Goal: Information Seeking & Learning: Learn about a topic

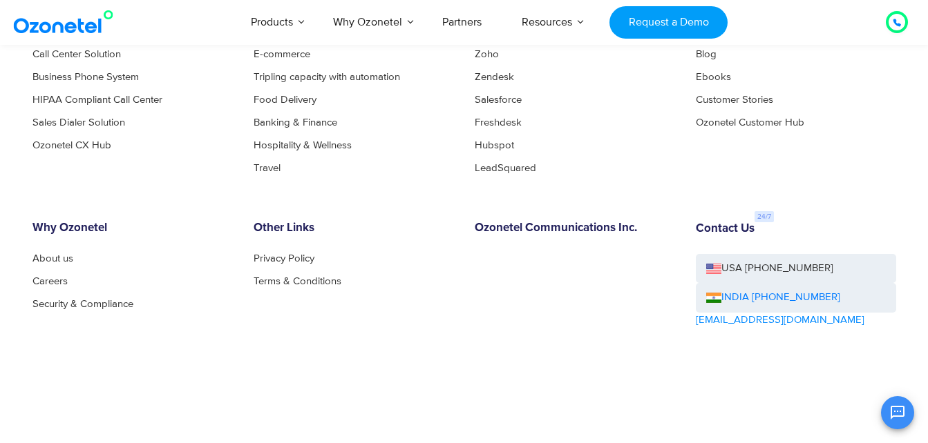
scroll to position [1542, 0]
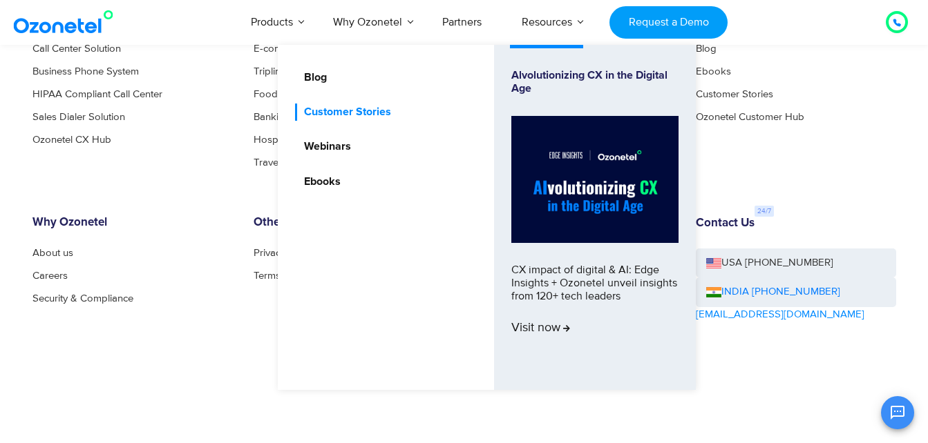
click at [328, 114] on link "Customer Stories" at bounding box center [344, 112] width 98 height 17
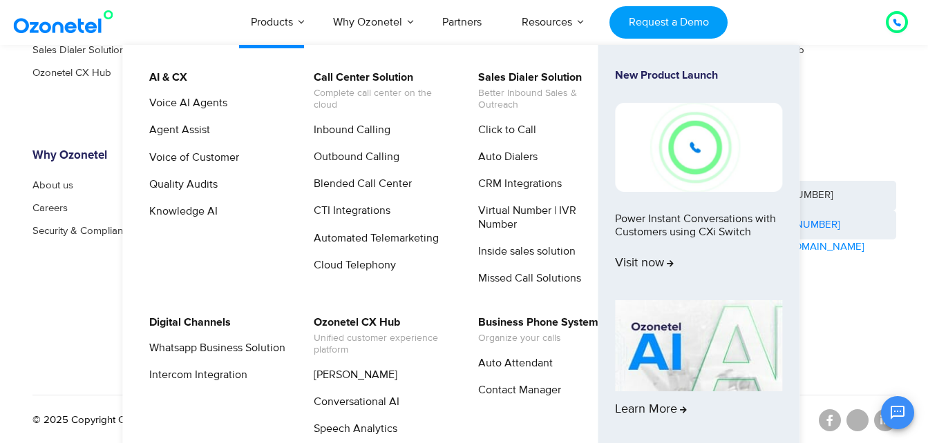
scroll to position [1176, 0]
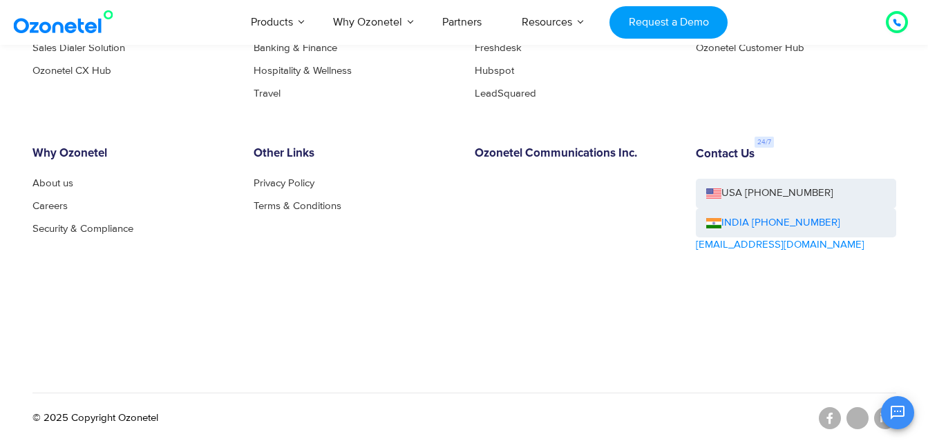
click at [640, 403] on div "OK Ozonetel Bot Ozonetel recognized as a Leader by G2 for CCAAS Now, tell me – …" at bounding box center [764, 411] width 298 height 37
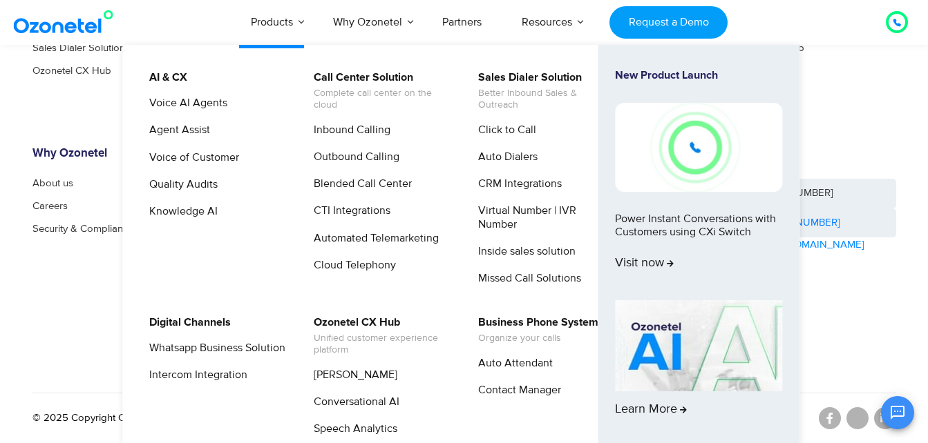
click at [663, 356] on img at bounding box center [698, 345] width 167 height 91
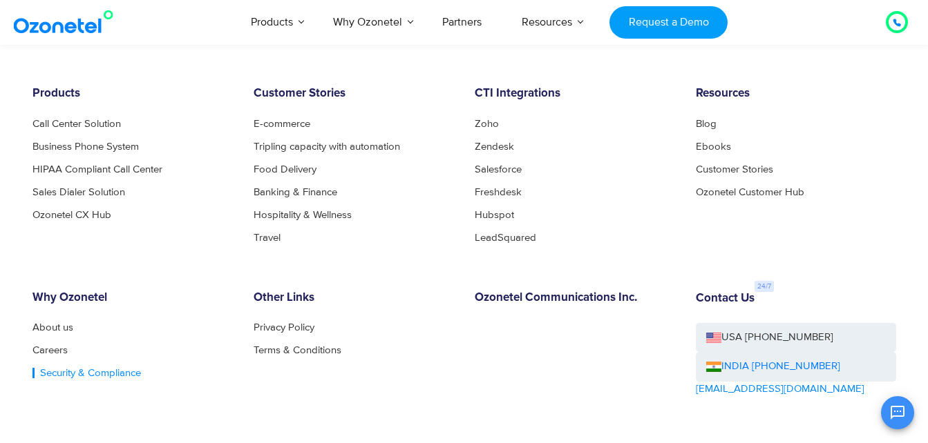
scroll to position [2349, 0]
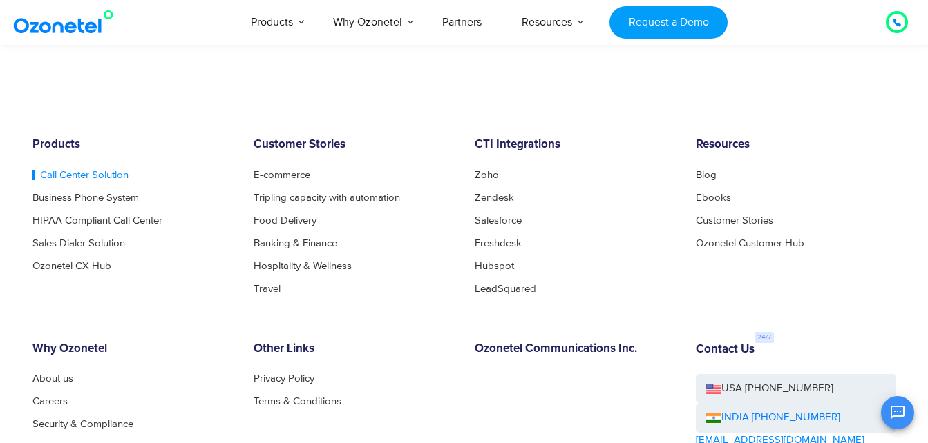
click at [72, 173] on link "Call Center Solution" at bounding box center [80, 175] width 96 height 10
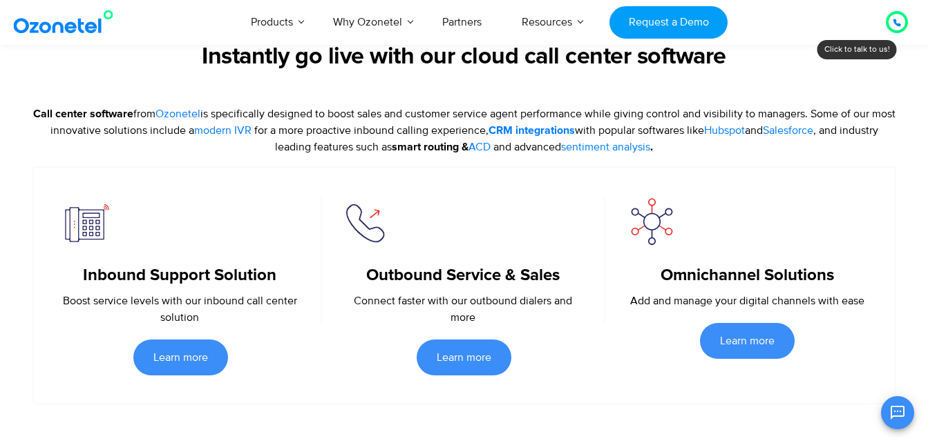
scroll to position [553, 0]
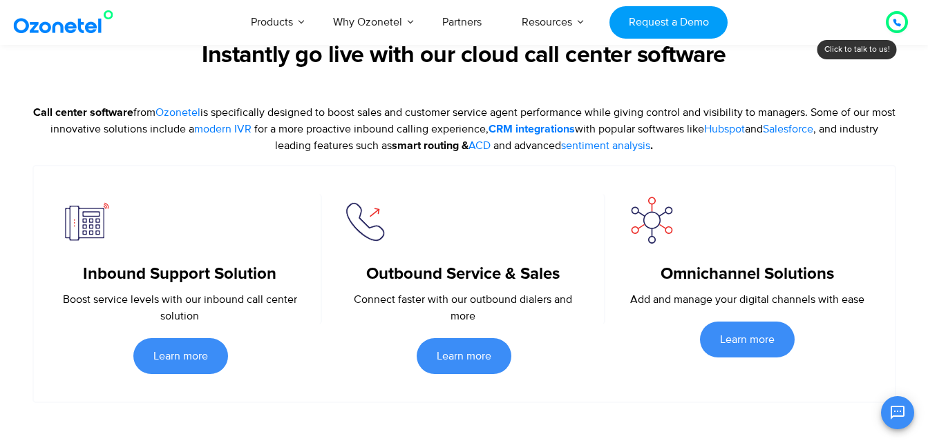
drag, startPoint x: 42, startPoint y: 111, endPoint x: 410, endPoint y: 153, distance: 370.7
click at [410, 153] on p "Call center software from Ozonetel is specifically designed to boost sales and …" at bounding box center [463, 129] width 863 height 50
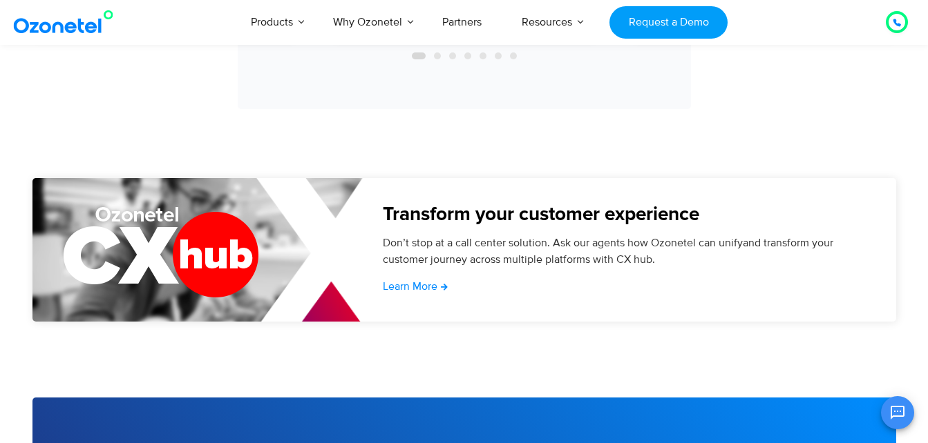
scroll to position [4697, 0]
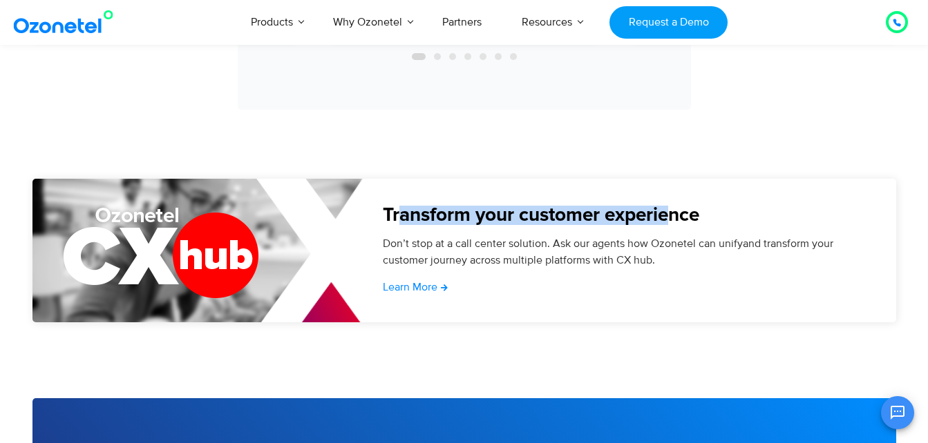
drag, startPoint x: 403, startPoint y: 198, endPoint x: 668, endPoint y: 203, distance: 264.6
click at [671, 206] on h5 "Transform your customer experience" at bounding box center [622, 215] width 479 height 19
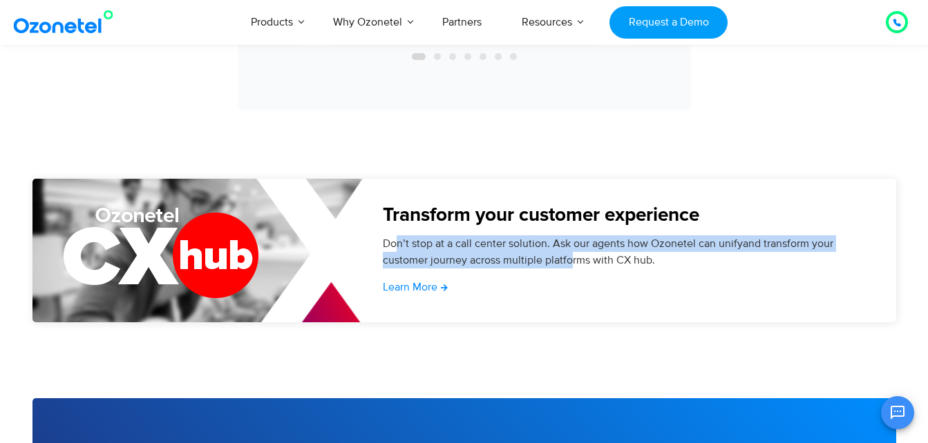
drag, startPoint x: 395, startPoint y: 227, endPoint x: 573, endPoint y: 245, distance: 178.5
click at [573, 245] on p "Don’t stop at a call center solution. Ask our agents how Ozonetel can unifyand …" at bounding box center [622, 252] width 479 height 33
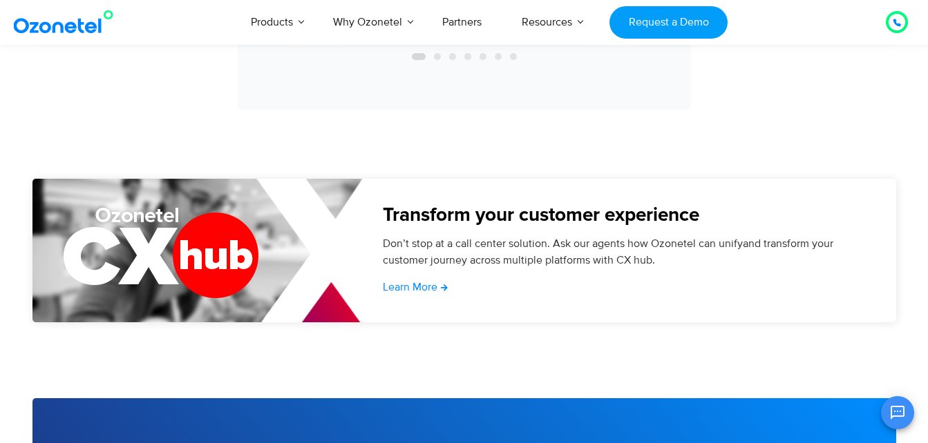
click at [414, 329] on section "Transform your customer experience Don’t stop at a call center solution. Ask ou…" at bounding box center [464, 289] width 928 height 220
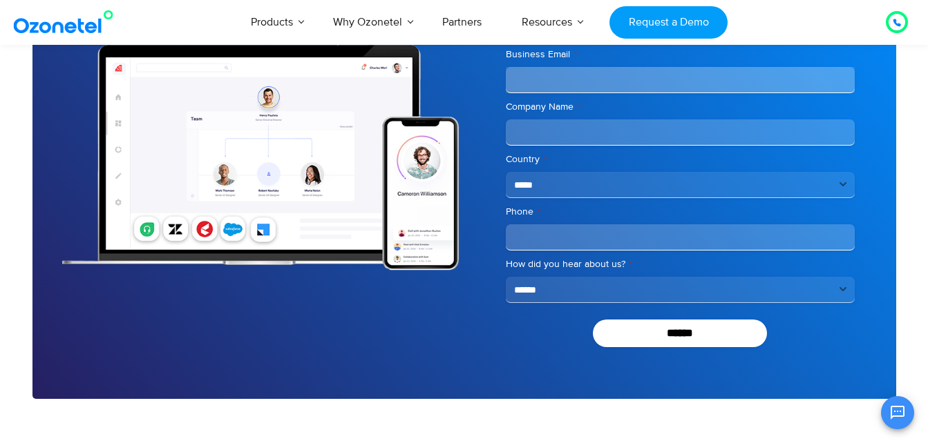
scroll to position [5526, 0]
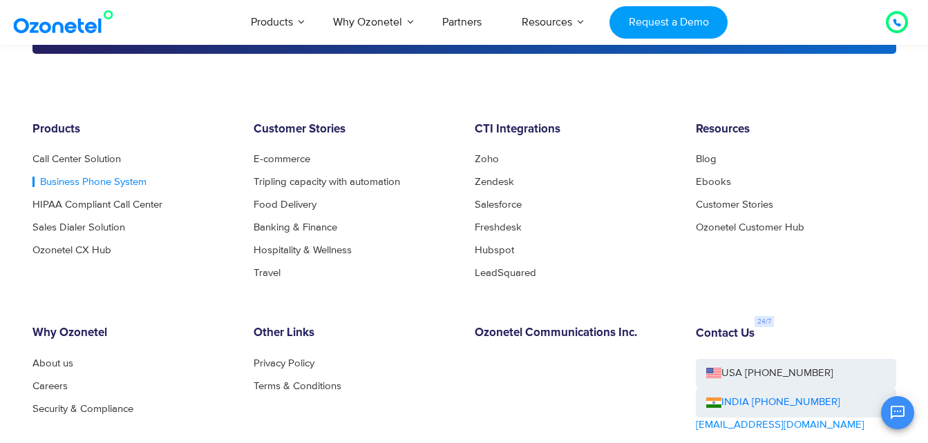
click at [77, 177] on link "Business Phone System" at bounding box center [89, 182] width 114 height 10
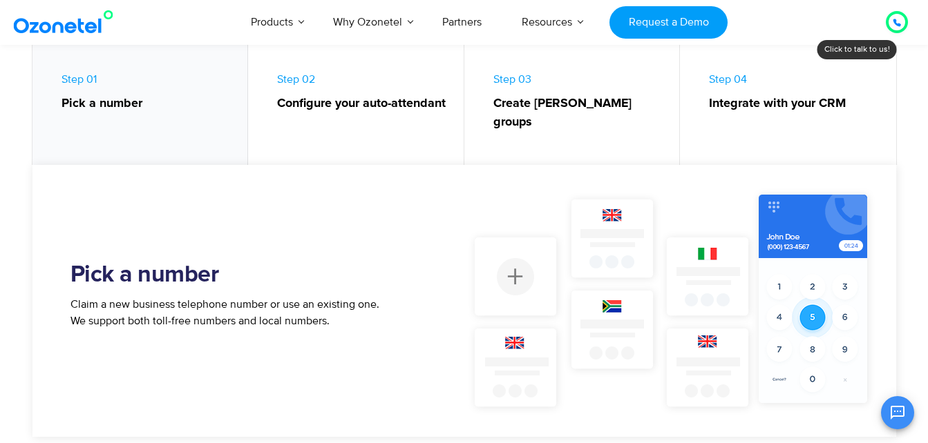
scroll to position [760, 0]
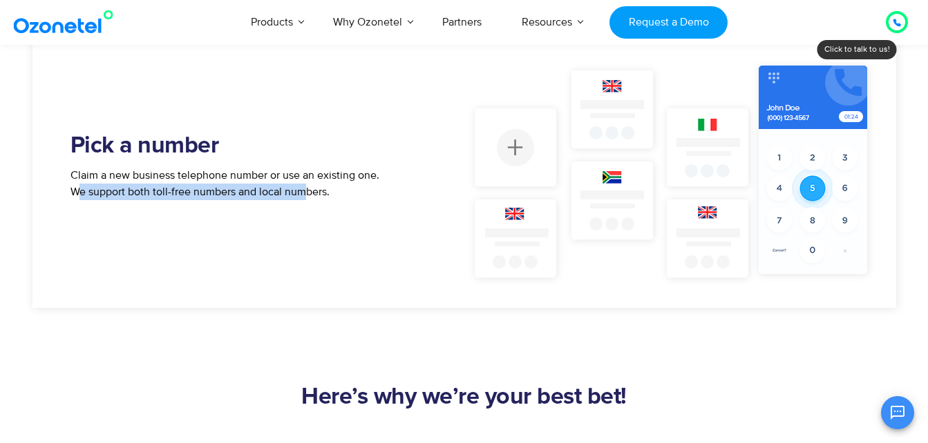
drag, startPoint x: 128, startPoint y: 175, endPoint x: 303, endPoint y: 176, distance: 174.8
click at [303, 176] on p "Claim a new business telephone number or use an existing one. We support both t…" at bounding box center [225, 183] width 311 height 33
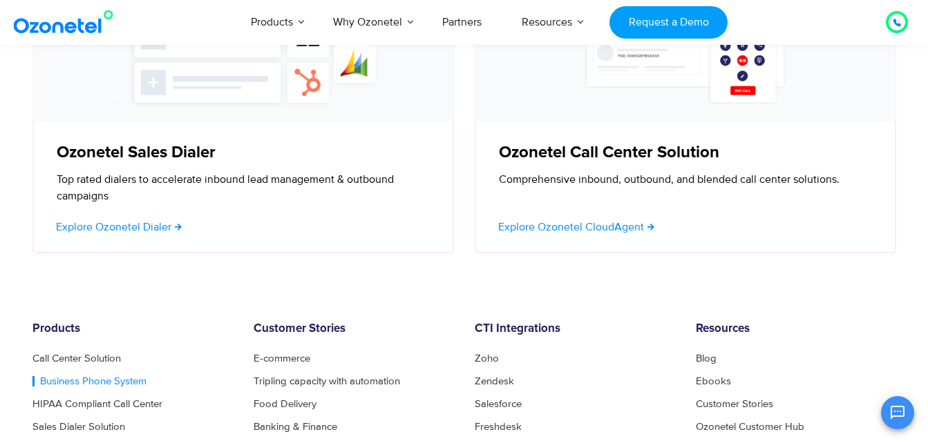
scroll to position [4616, 0]
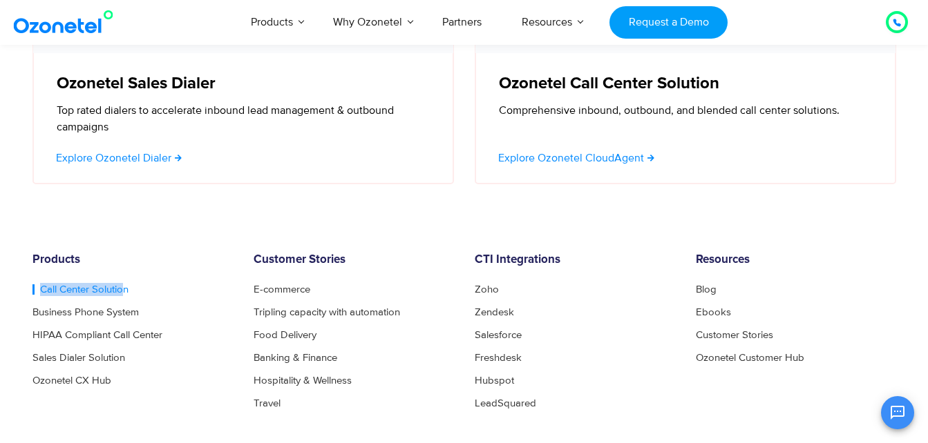
drag, startPoint x: 11, startPoint y: 251, endPoint x: 126, endPoint y: 257, distance: 114.8
copy link "Call Center Solutio"
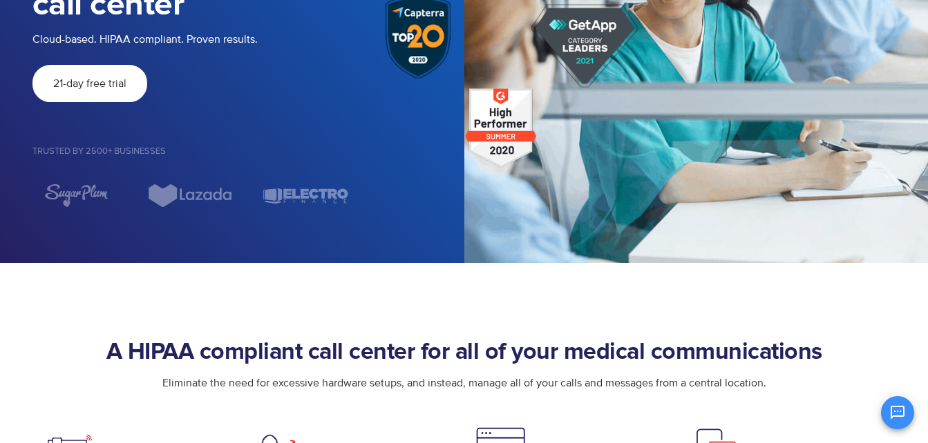
scroll to position [414, 0]
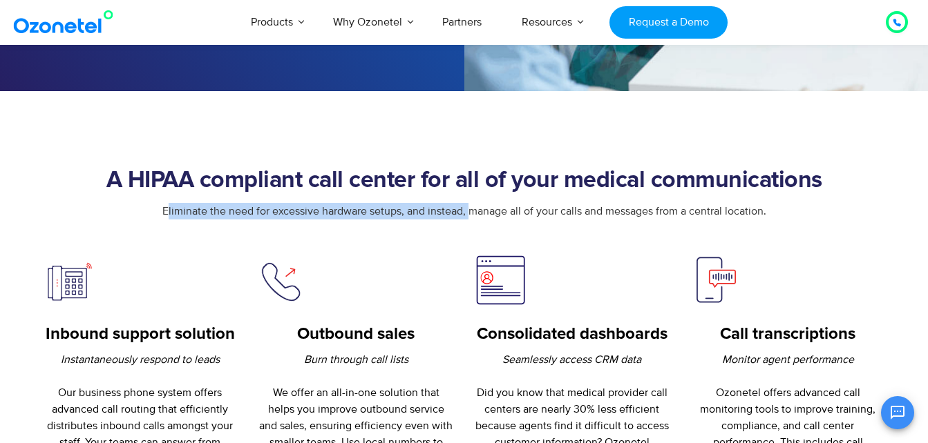
drag, startPoint x: 167, startPoint y: 213, endPoint x: 472, endPoint y: 214, distance: 305.3
click at [472, 214] on span "Eliminate the need for excessive hardware setups, and instead, manage all of yo…" at bounding box center [464, 211] width 604 height 14
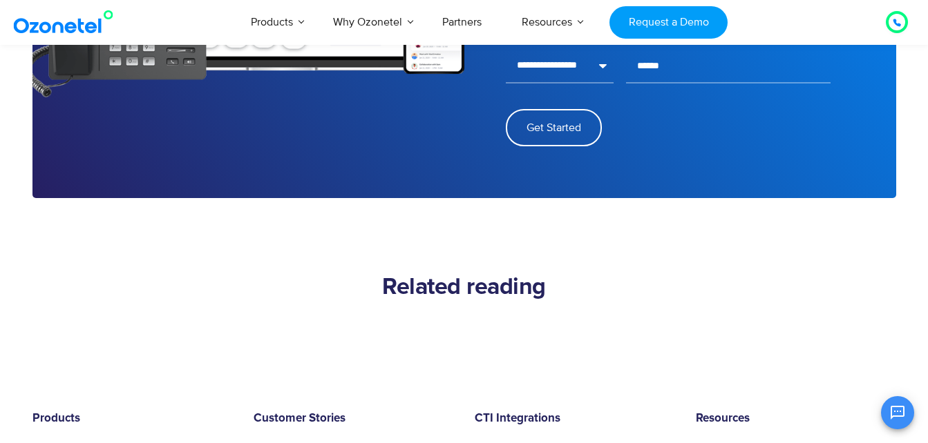
scroll to position [4697, 0]
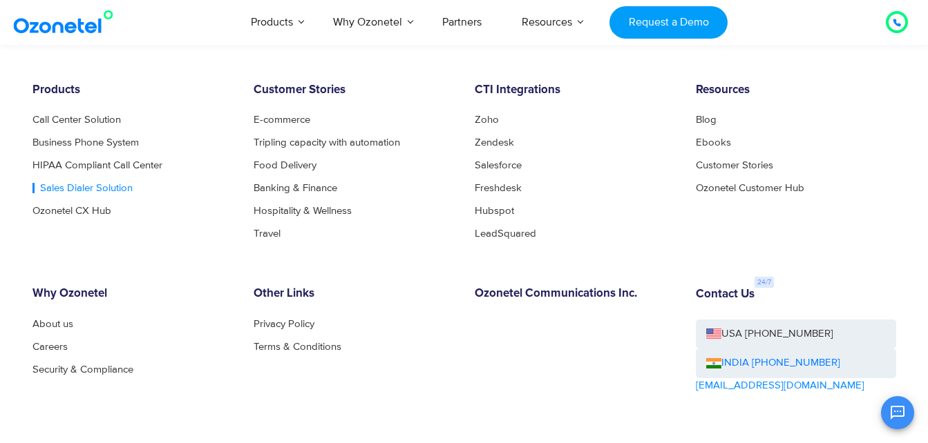
click at [75, 183] on link "Sales Dialer Solution" at bounding box center [82, 188] width 100 height 10
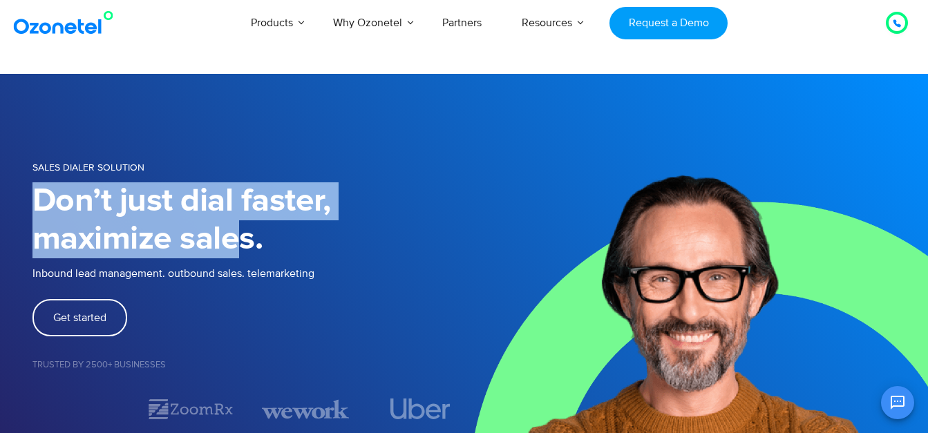
scroll to position [160, 0]
click at [253, 235] on h1 "Don’t just dial faster, maximize sales." at bounding box center [248, 220] width 432 height 76
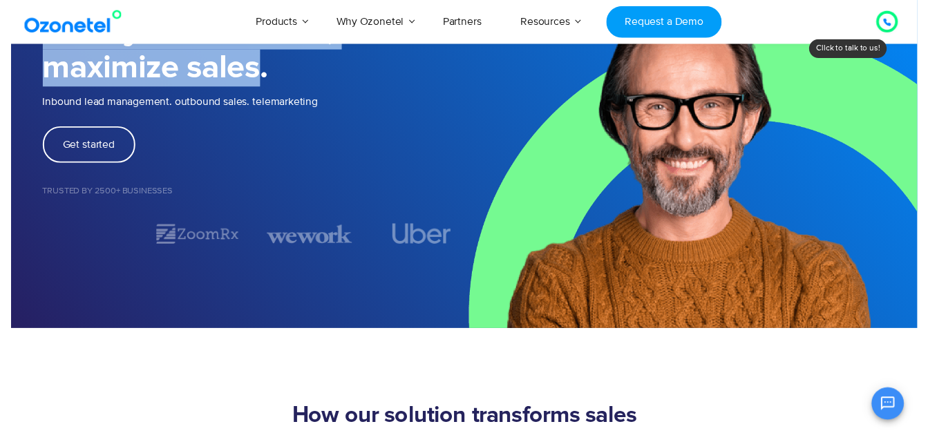
scroll to position [0, 0]
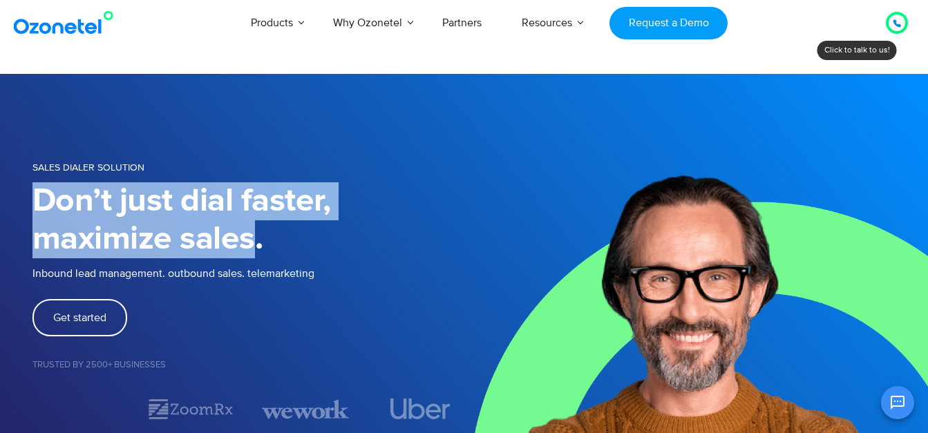
click at [115, 206] on h1 "Don’t just dial faster, maximize sales." at bounding box center [248, 220] width 432 height 76
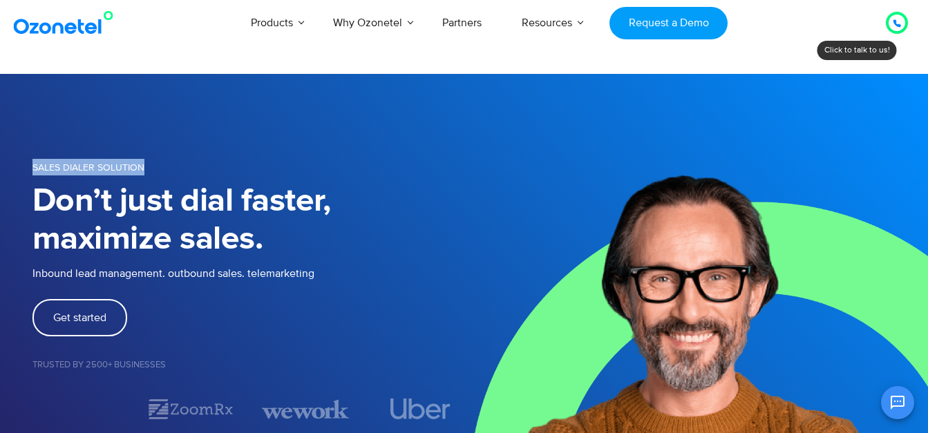
drag, startPoint x: 30, startPoint y: 163, endPoint x: 149, endPoint y: 164, distance: 118.8
click at [149, 164] on div "SALES DIALER SOLUTION Don’t just dial faster, maximize sales. Inbound lead mana…" at bounding box center [464, 289] width 884 height 335
copy span "SALES DIALER SOLUTION"
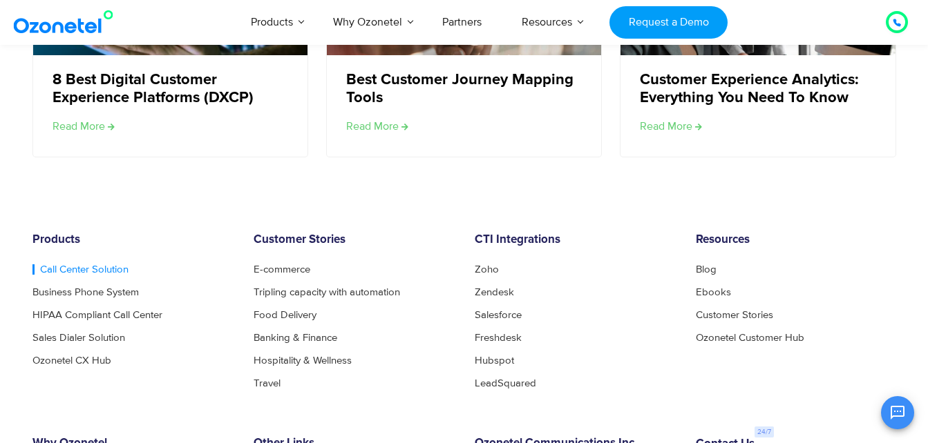
scroll to position [5384, 0]
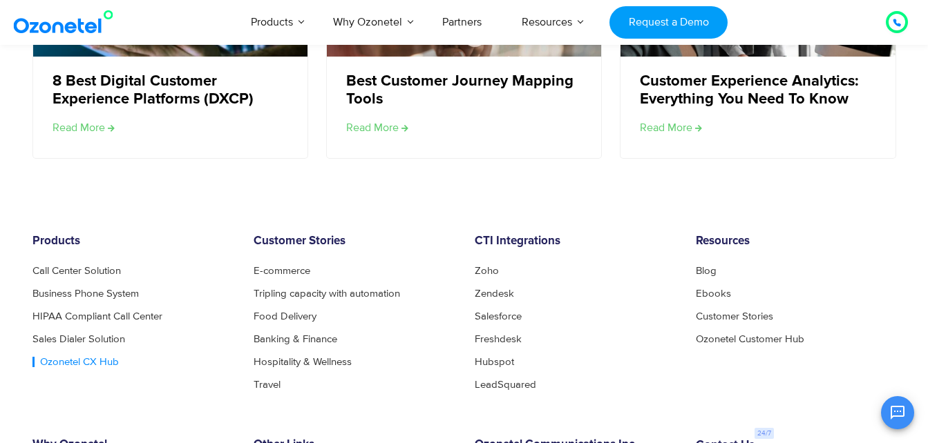
click at [79, 357] on link "Ozonetel CX Hub" at bounding box center [75, 362] width 86 height 10
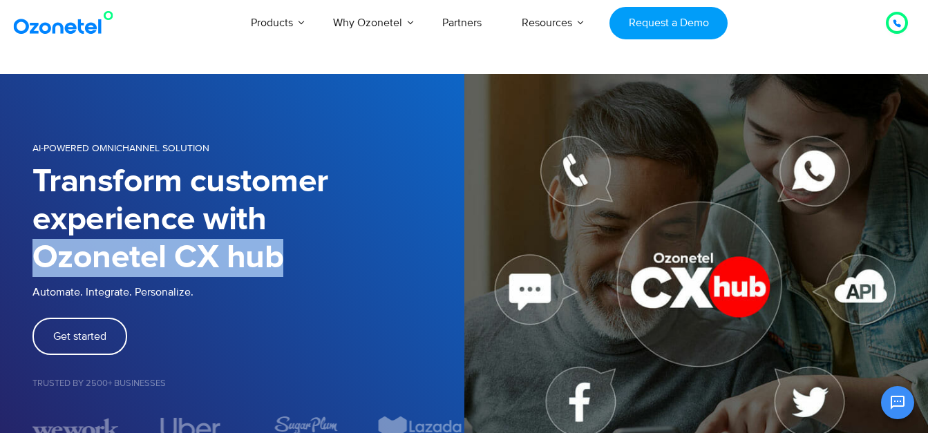
drag, startPoint x: 41, startPoint y: 264, endPoint x: 285, endPoint y: 265, distance: 243.8
click at [285, 265] on h1 "Transform customer experience with Ozonetel CX hub" at bounding box center [248, 220] width 432 height 114
copy h1 "Ozonetel CX hub"
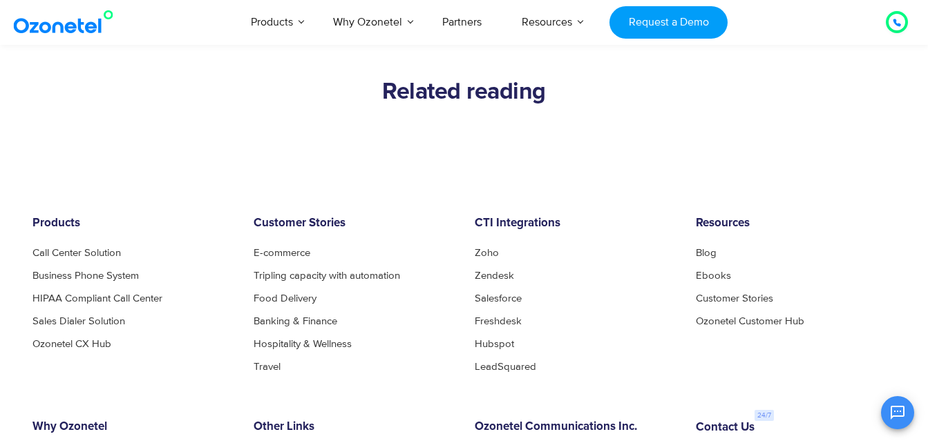
scroll to position [4473, 0]
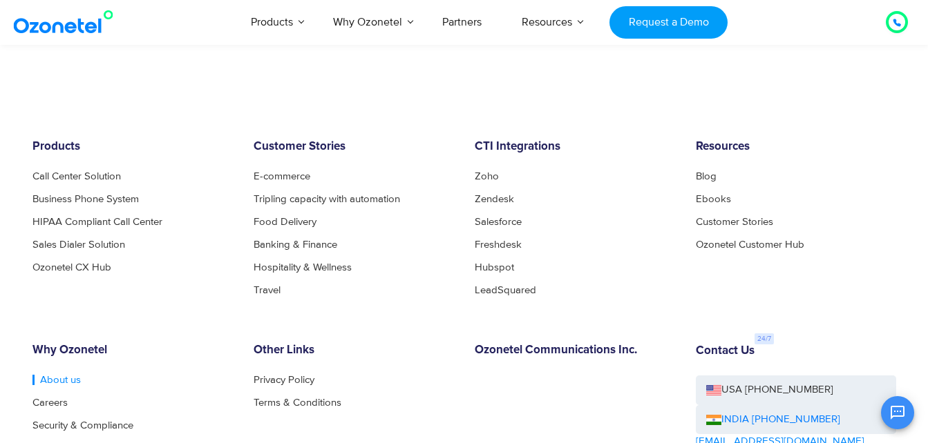
click at [68, 375] on link "About us" at bounding box center [56, 380] width 48 height 10
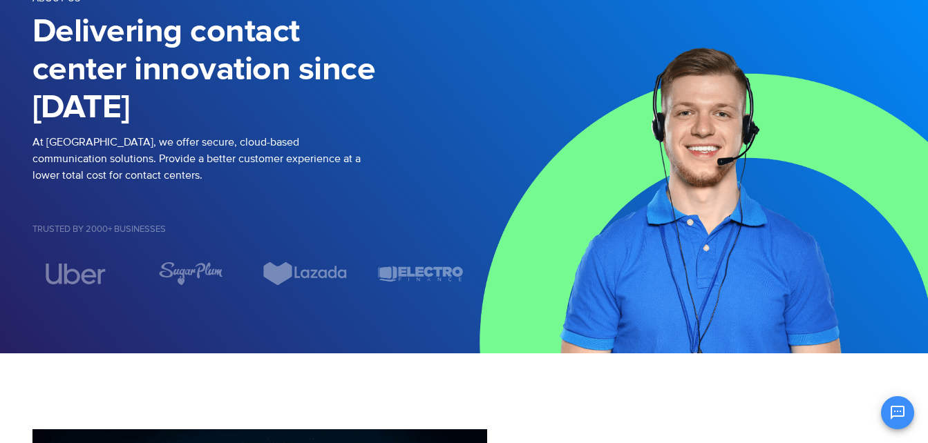
scroll to position [276, 0]
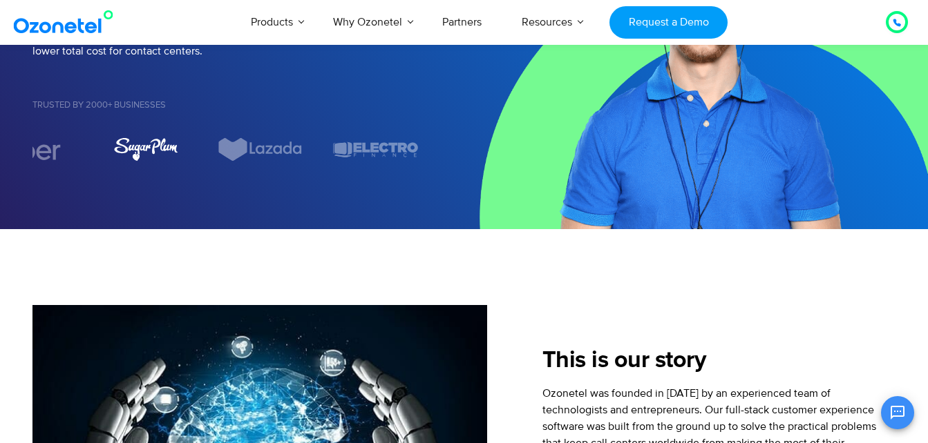
click at [157, 153] on img "5 / 7" at bounding box center [145, 149] width 65 height 24
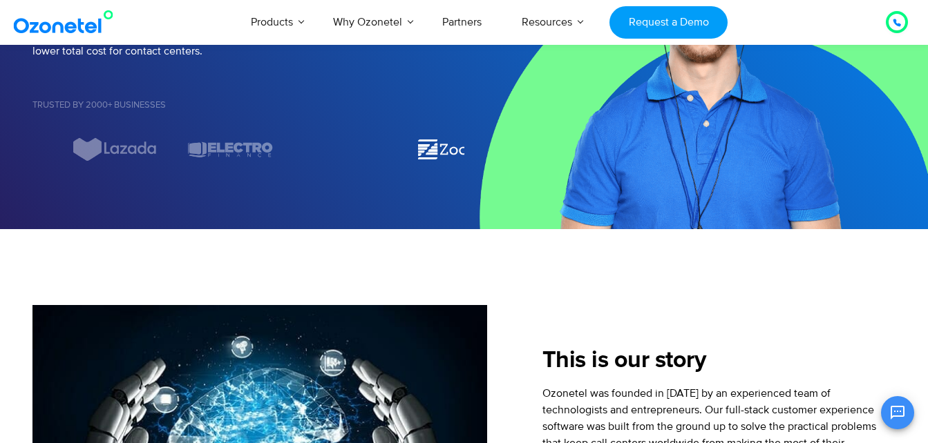
click at [462, 149] on img "2 / 7" at bounding box center [459, 149] width 87 height 24
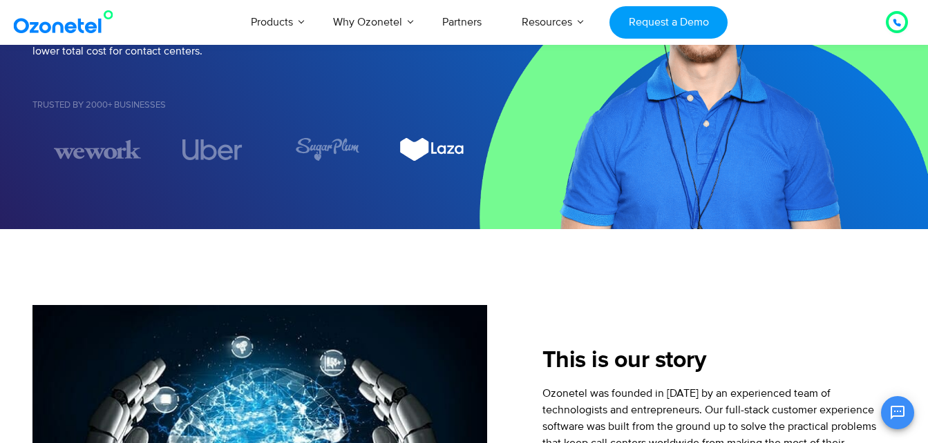
click at [432, 140] on img "6 / 7" at bounding box center [442, 149] width 87 height 24
